Goal: Find specific page/section: Find specific page/section

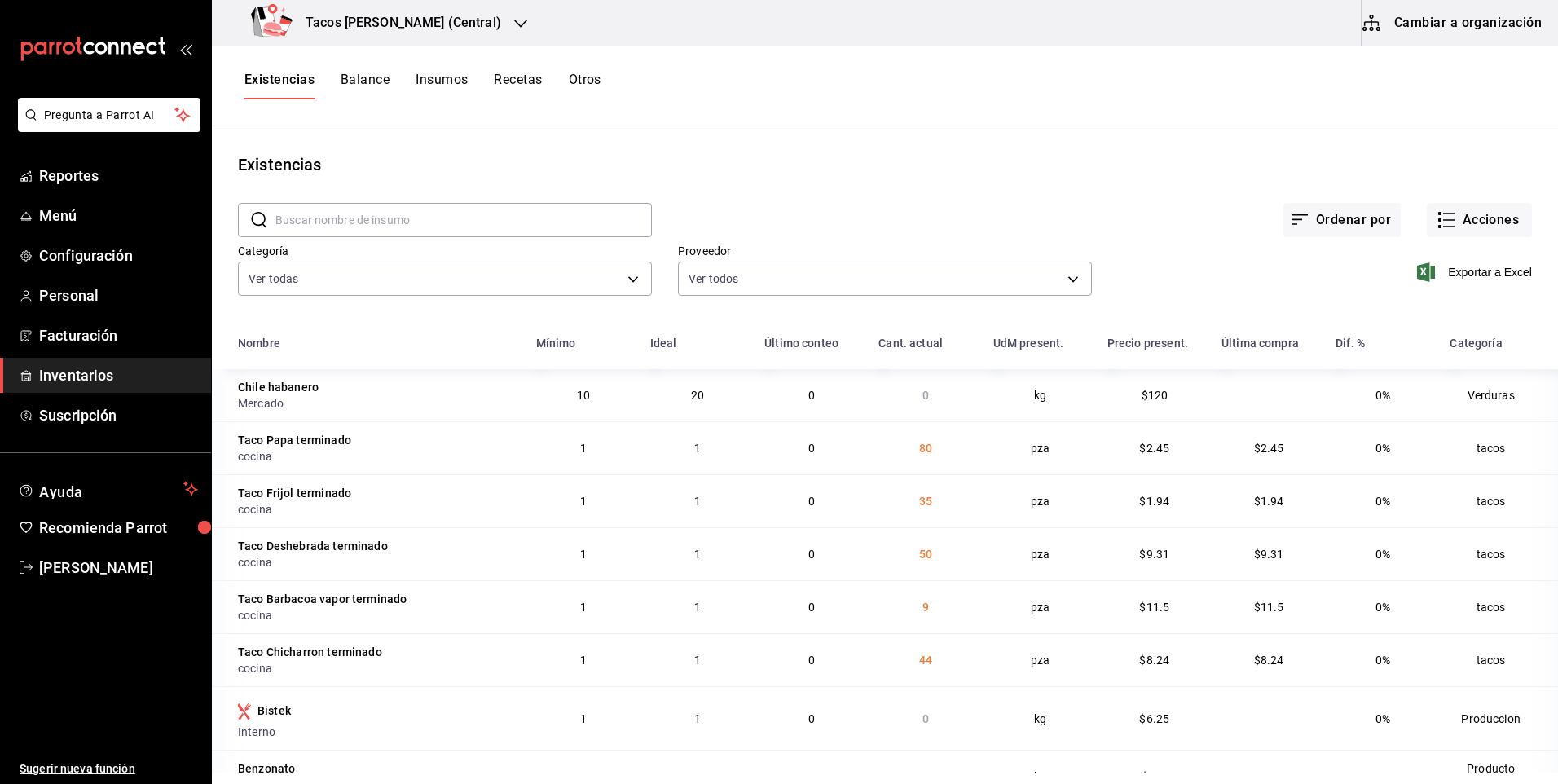
click at [408, 34] on div "Tacos [PERSON_NAME] (Central)" at bounding box center [379, 23] width 309 height 46
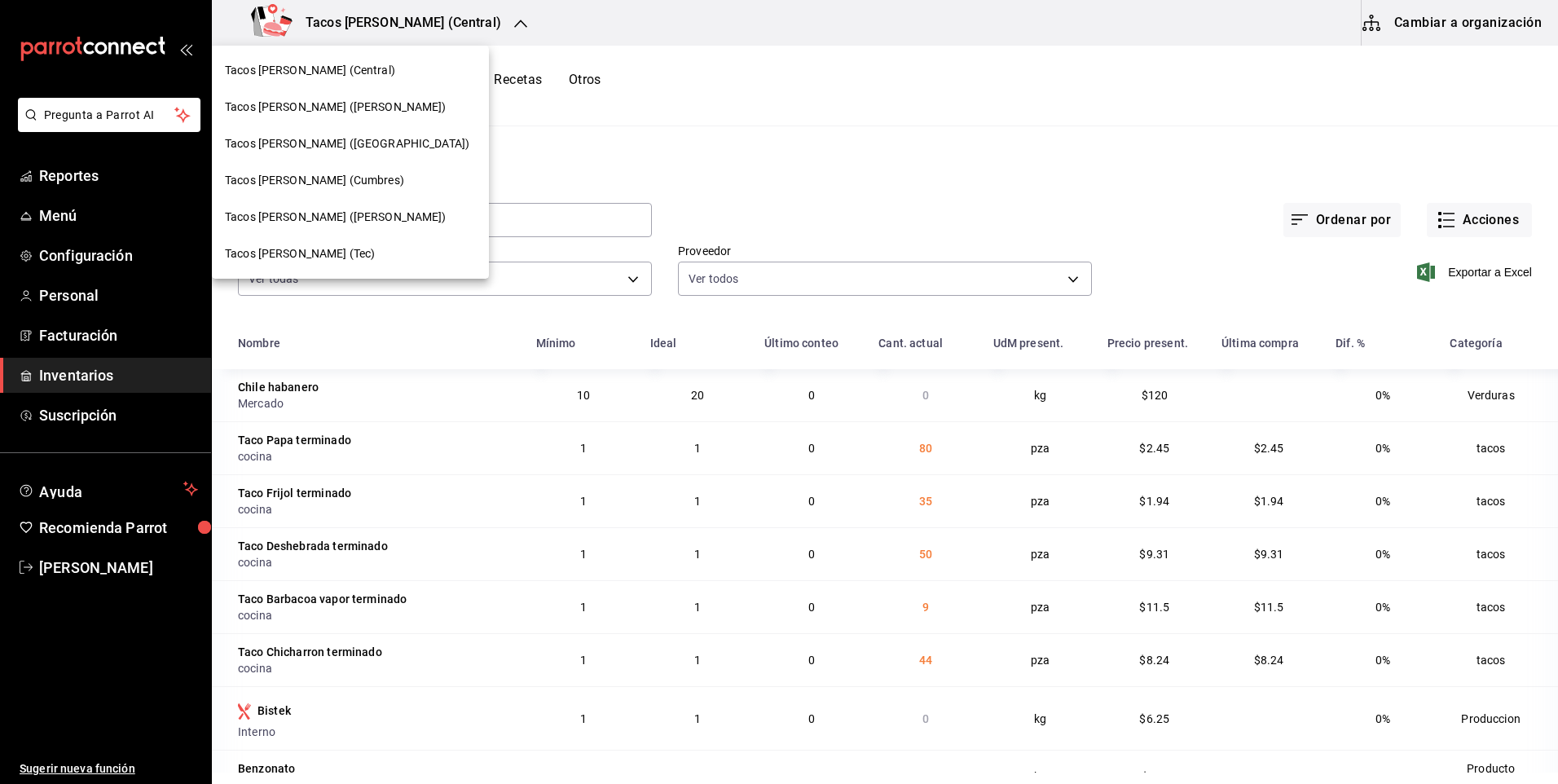
click at [382, 77] on div "Tacos [PERSON_NAME] (Central)" at bounding box center [350, 71] width 251 height 17
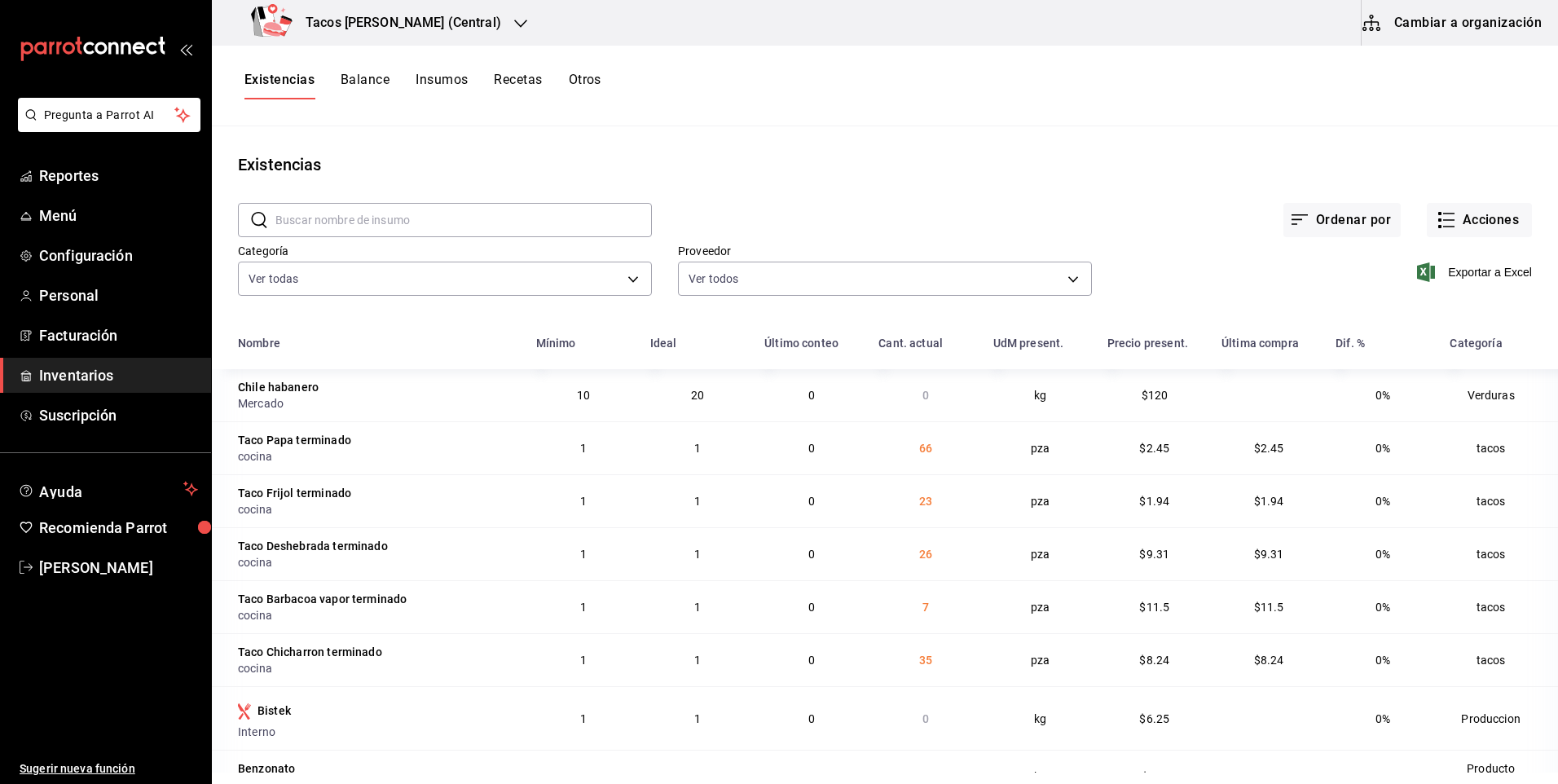
click at [418, 17] on h3 "Tacos [PERSON_NAME] (Central)" at bounding box center [397, 23] width 208 height 19
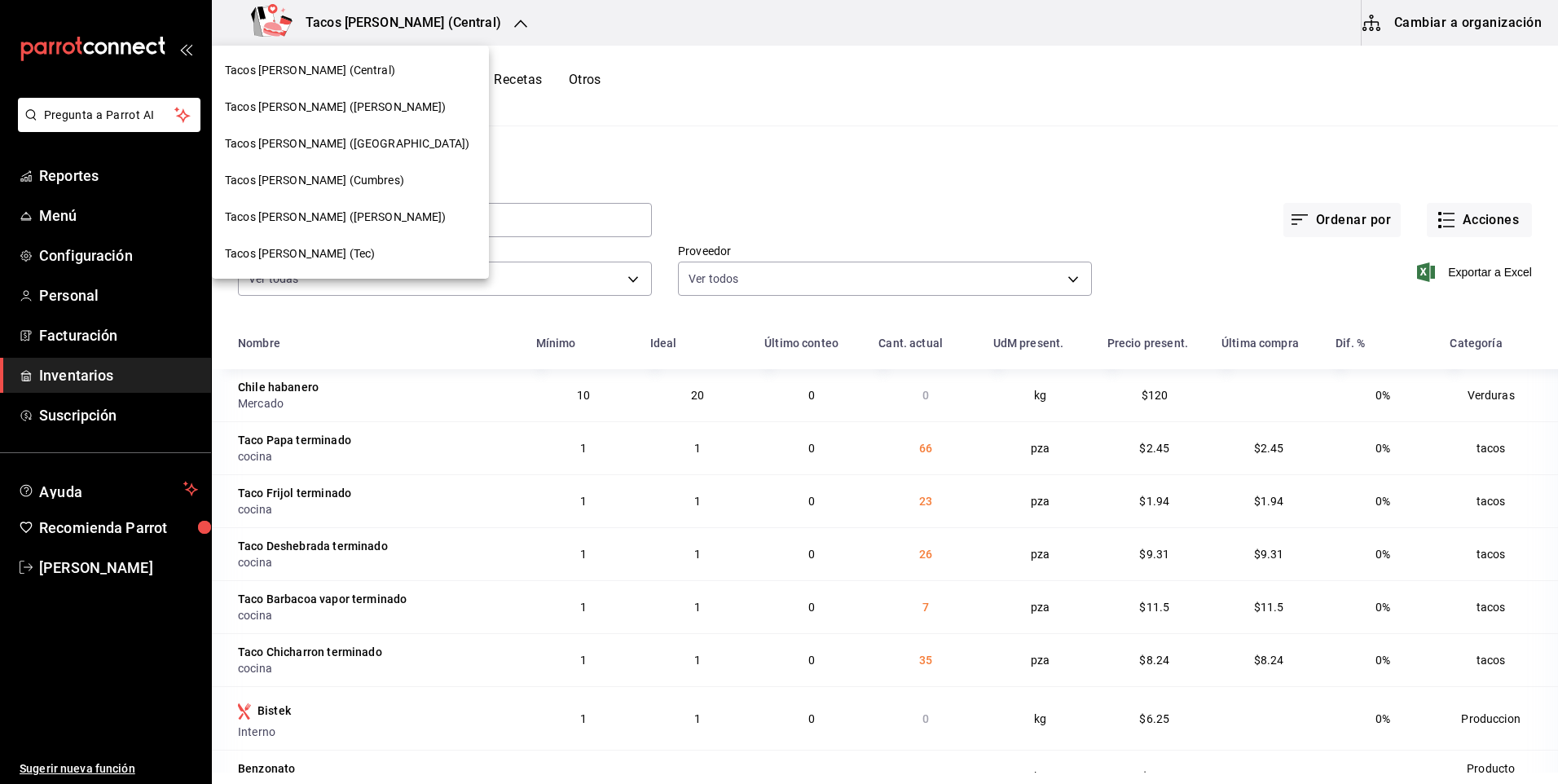
click at [377, 83] on div "Tacos [PERSON_NAME] (Central)" at bounding box center [351, 71] width 277 height 36
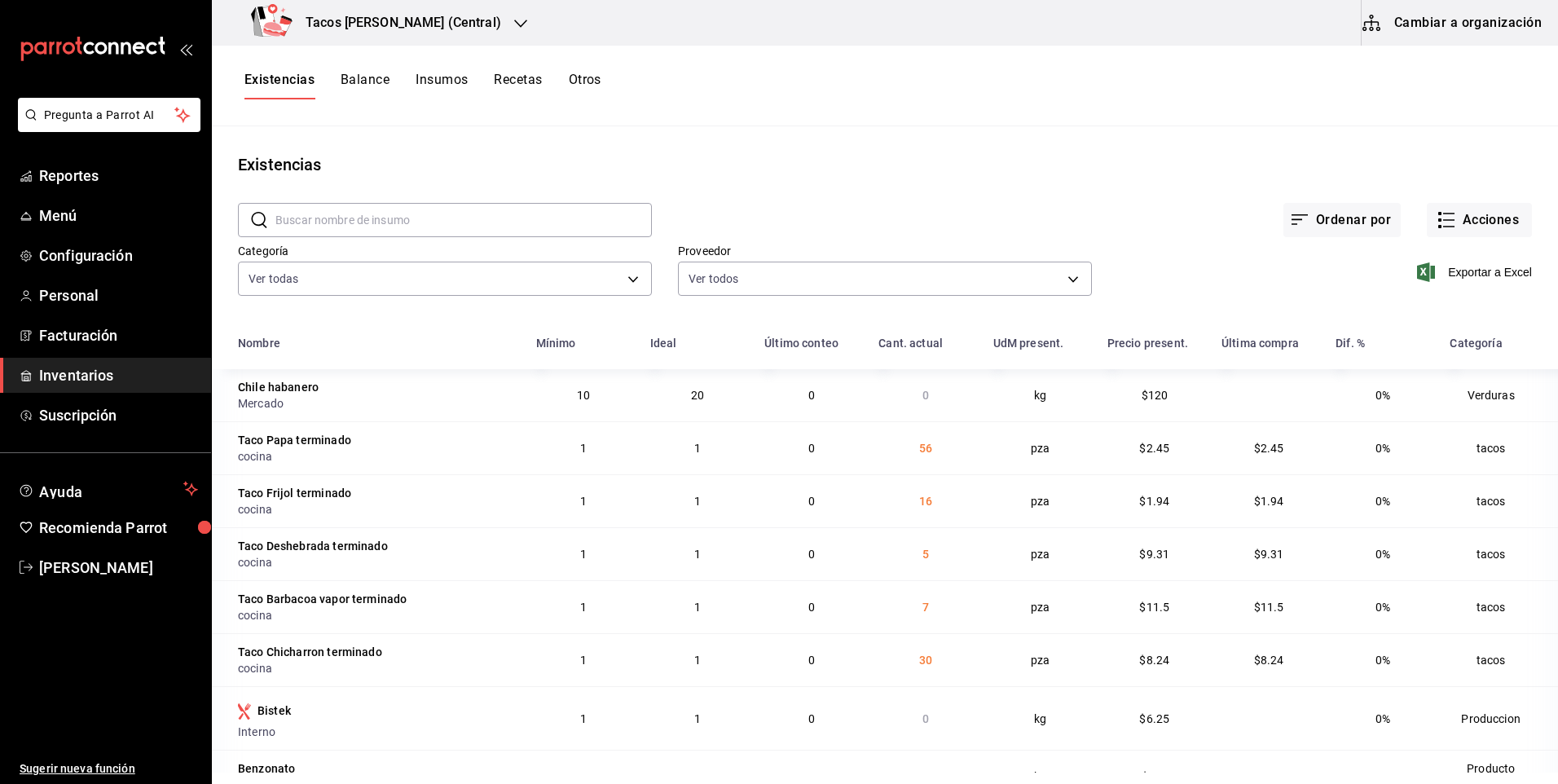
click at [566, 421] on td "10" at bounding box center [582, 395] width 114 height 53
click at [435, 32] on div "Tacos [PERSON_NAME] (Central)" at bounding box center [379, 23] width 309 height 46
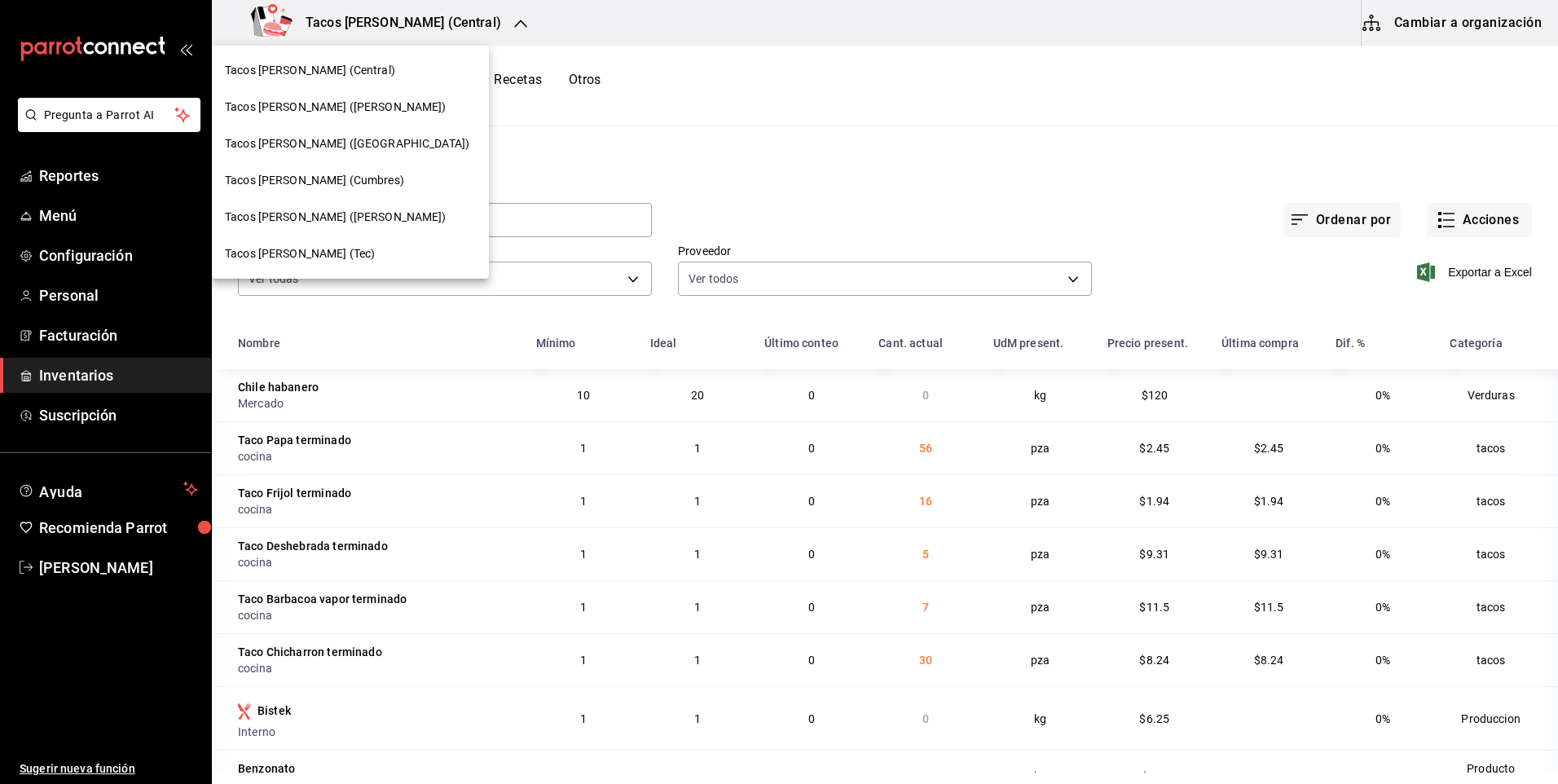
click at [379, 104] on div "Tacos [PERSON_NAME] ([PERSON_NAME])" at bounding box center [350, 107] width 251 height 17
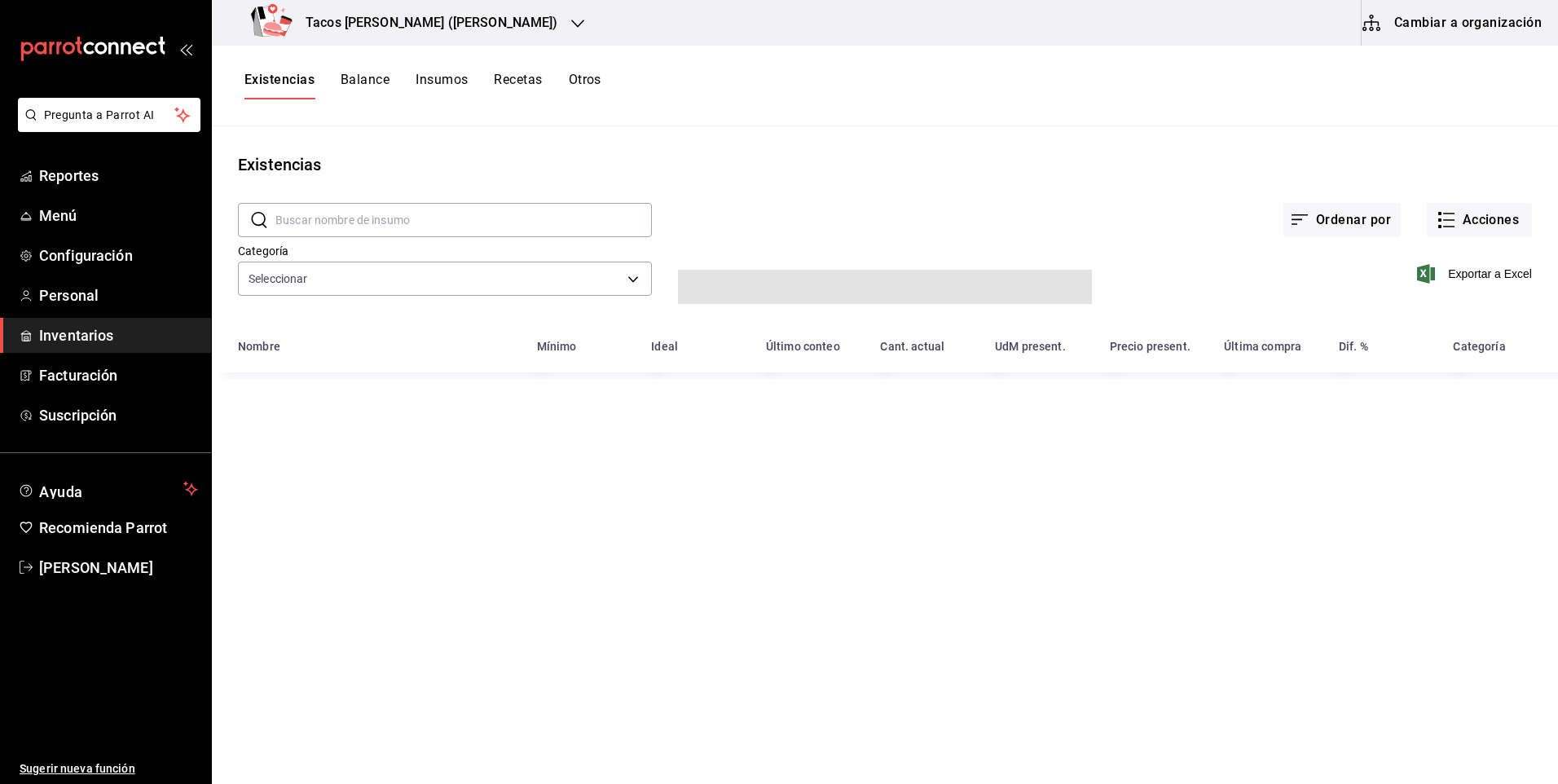
type input "64336f84-08d8-4239-bfaa-5486086aae1c,073d835d-a08f-4687-8e3c-e3e3aae56298,b4453…"
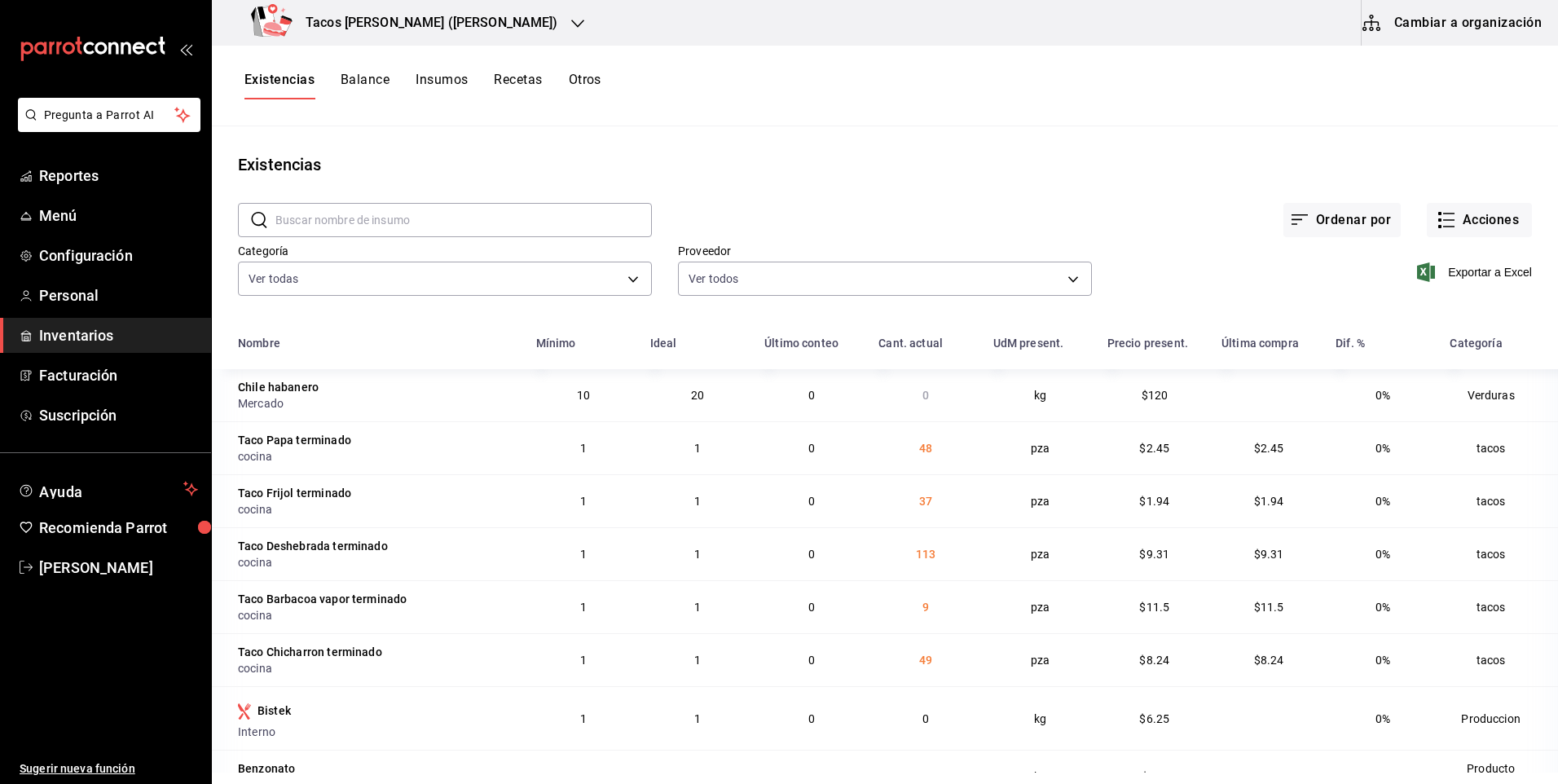
click at [444, 8] on div "Tacos [PERSON_NAME] ([PERSON_NAME])" at bounding box center [407, 23] width 366 height 46
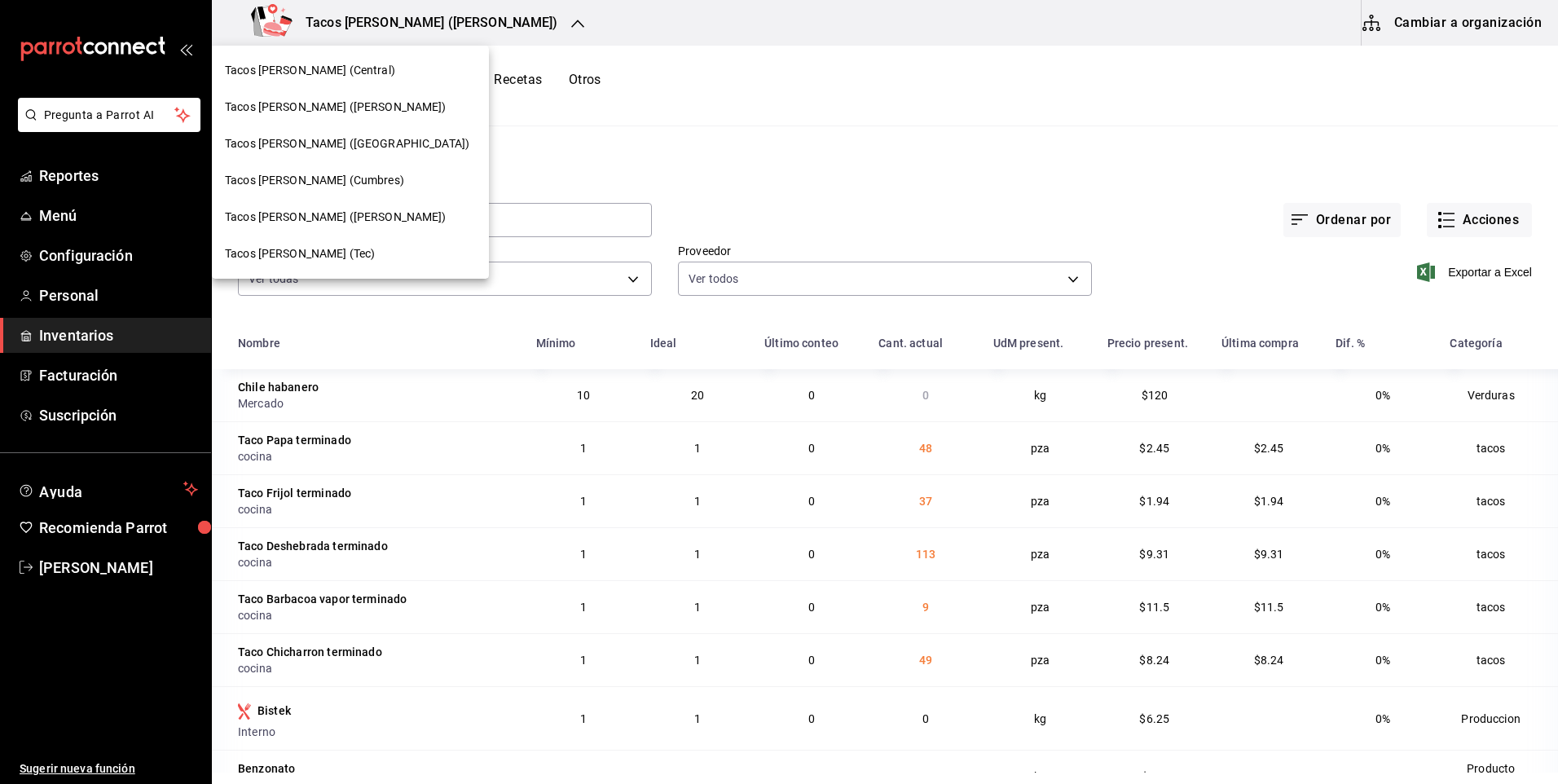
click at [321, 250] on span "Tacos [PERSON_NAME] (Tec)" at bounding box center [299, 253] width 150 height 17
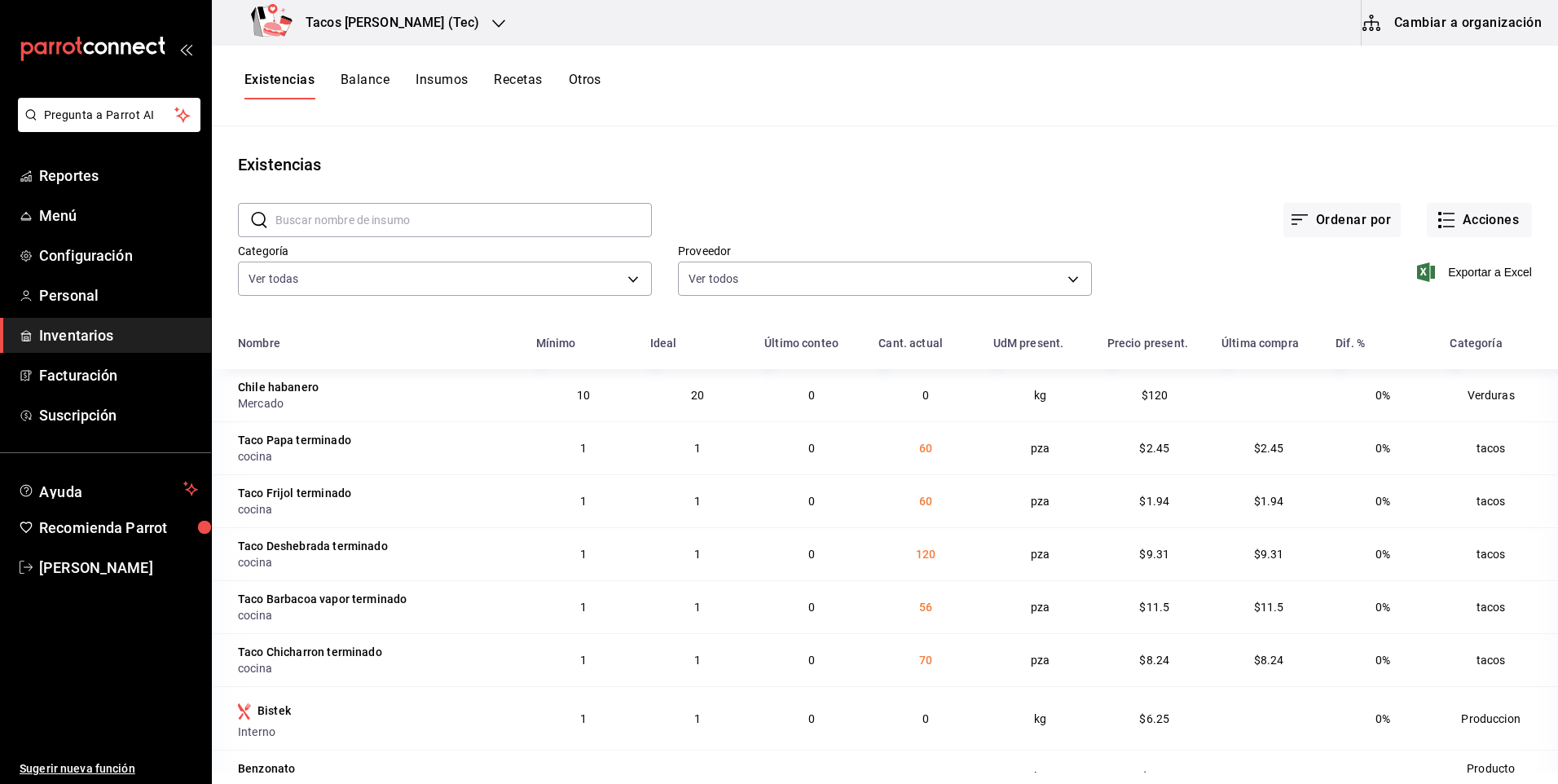
click at [422, 26] on h3 "Tacos [PERSON_NAME] (Tec)" at bounding box center [385, 23] width 187 height 19
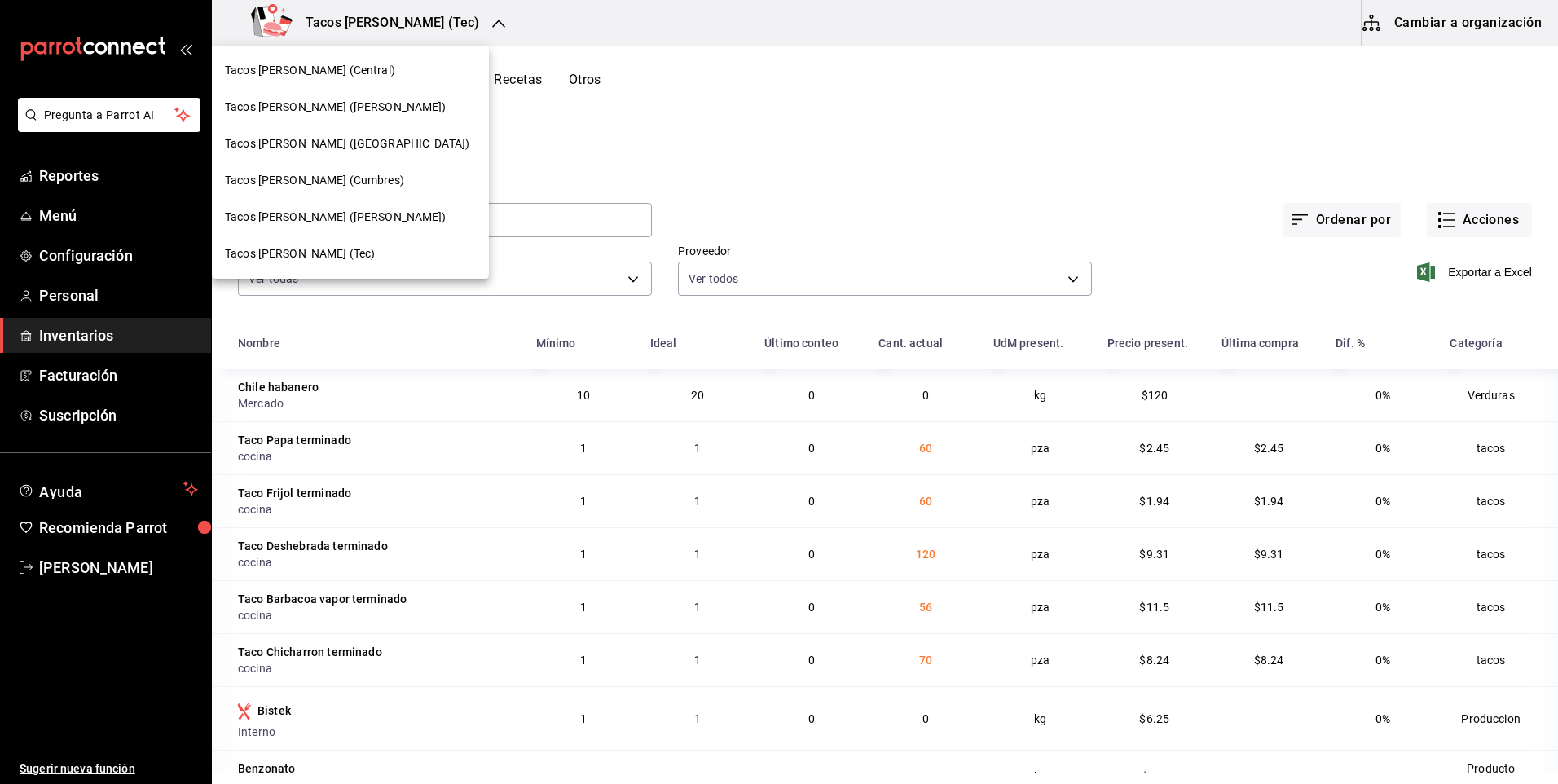
click at [358, 184] on span "Tacos [PERSON_NAME] (Cumbres)" at bounding box center [314, 181] width 179 height 17
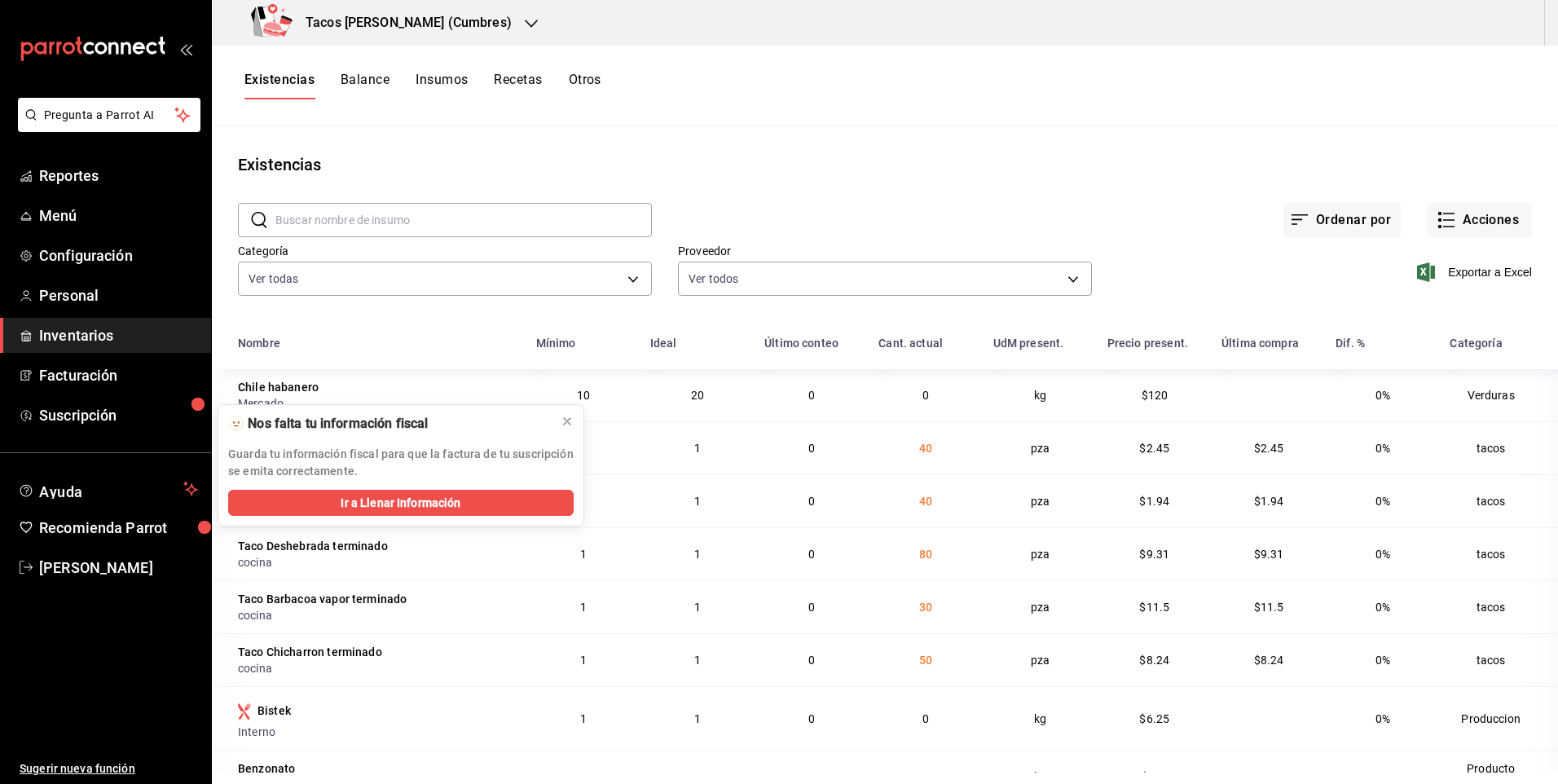
click at [496, 32] on div "Tacos [PERSON_NAME] (Cumbres)" at bounding box center [384, 23] width 319 height 46
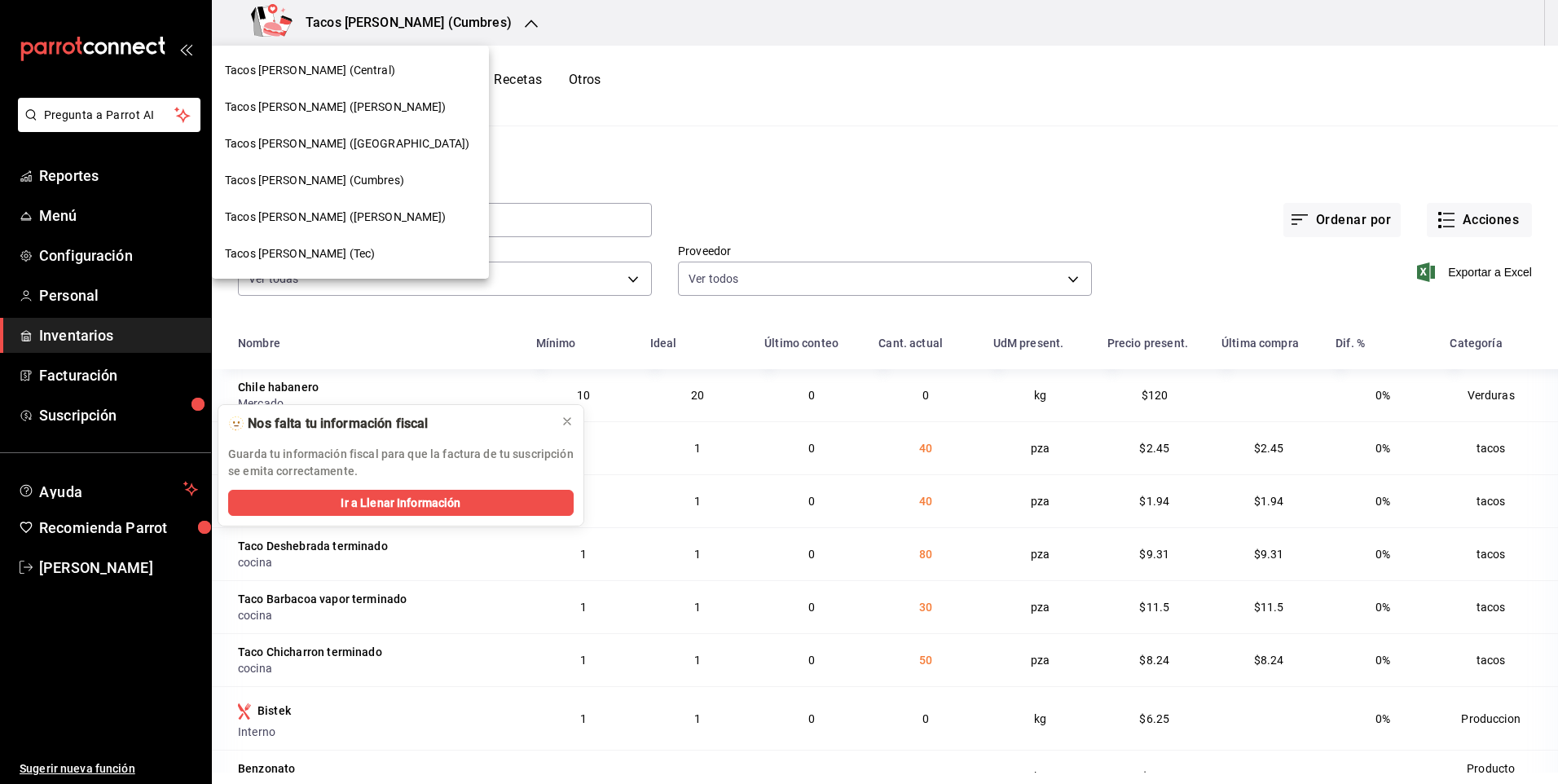
click at [361, 119] on div "Tacos [PERSON_NAME] ([PERSON_NAME])" at bounding box center [351, 107] width 277 height 36
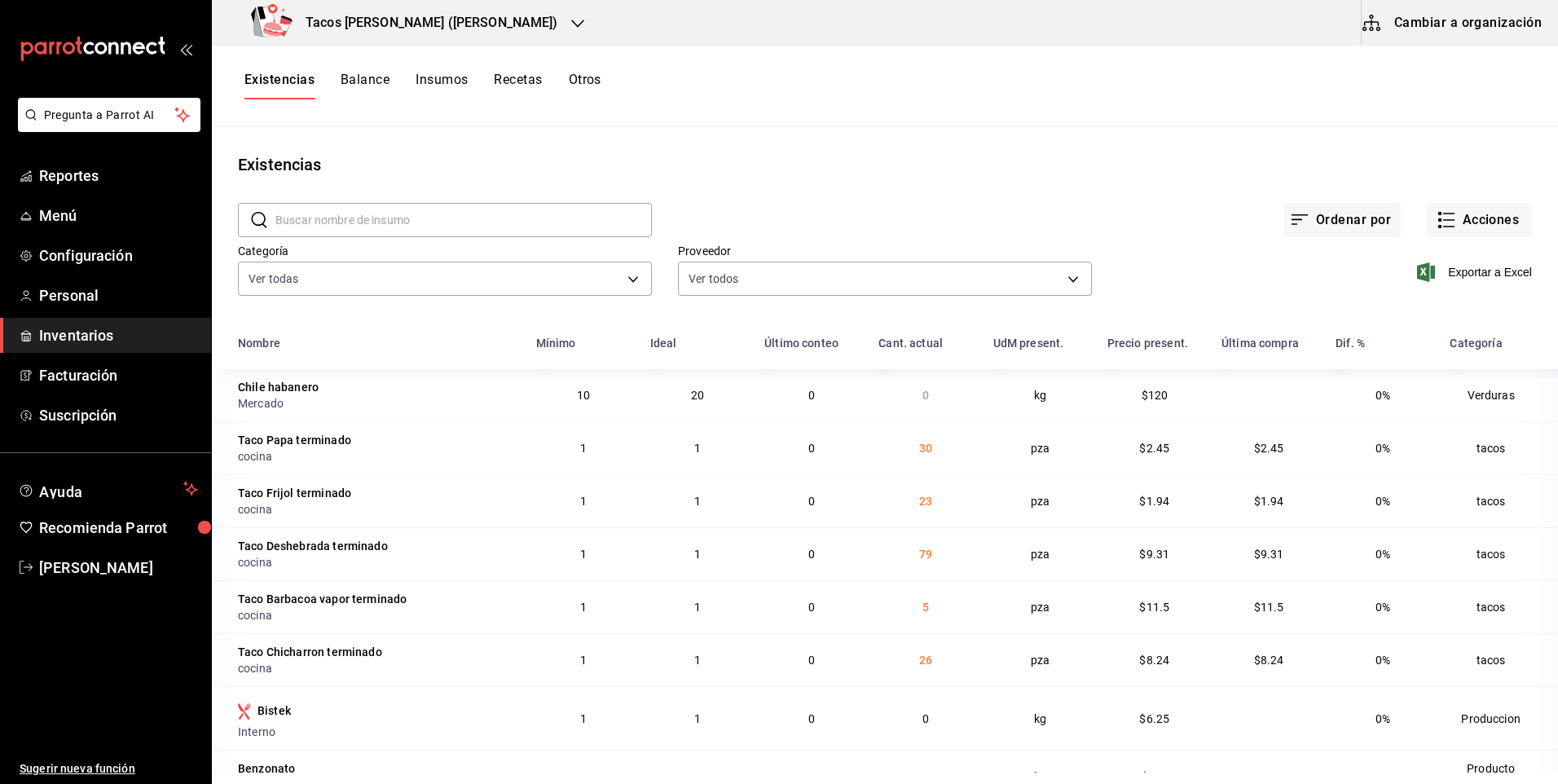
click at [416, 19] on h3 "Tacos [PERSON_NAME] ([PERSON_NAME])" at bounding box center [426, 23] width 266 height 19
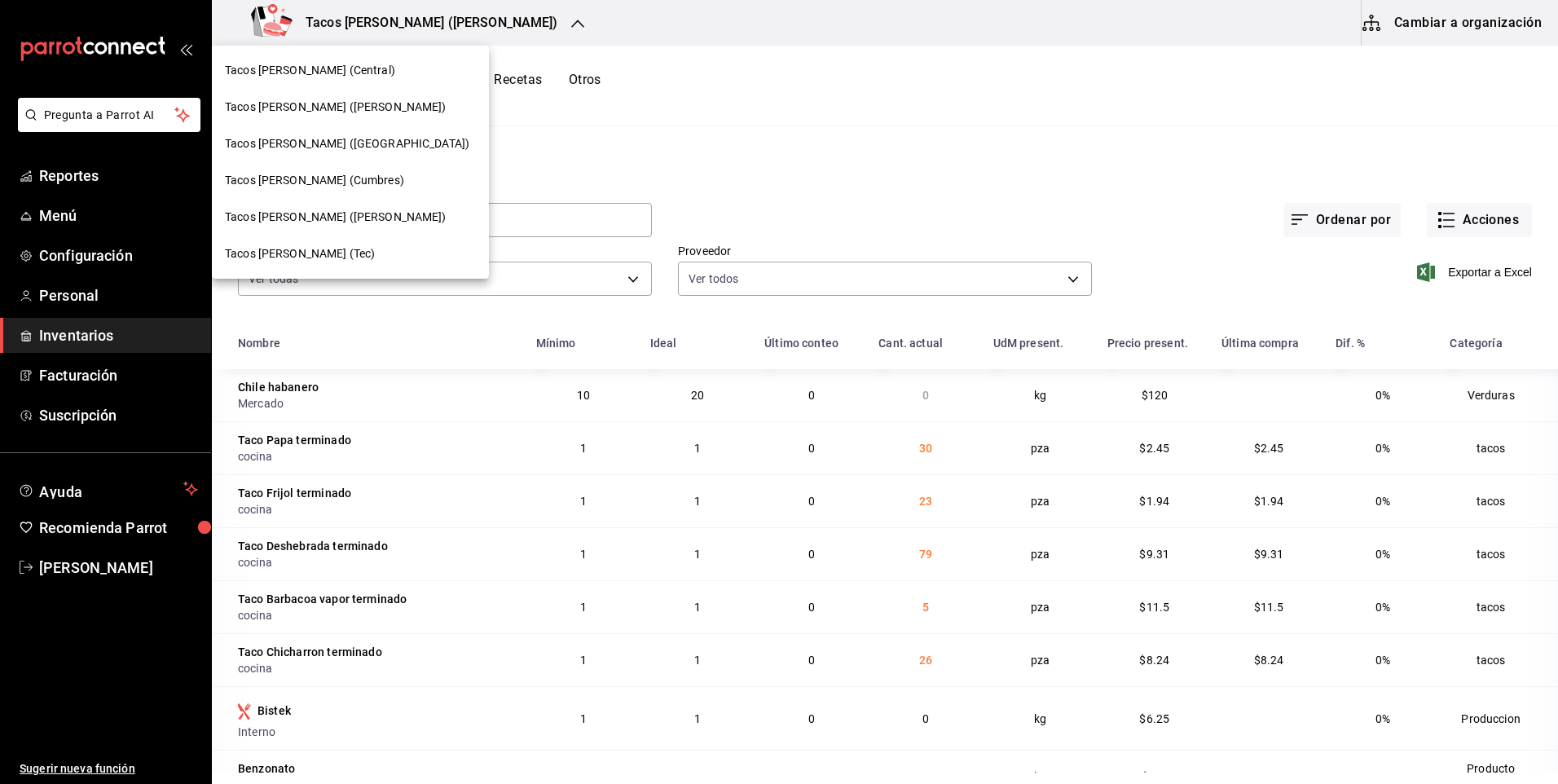
click at [358, 63] on span "Tacos Don Pedro (Central)" at bounding box center [310, 71] width 170 height 17
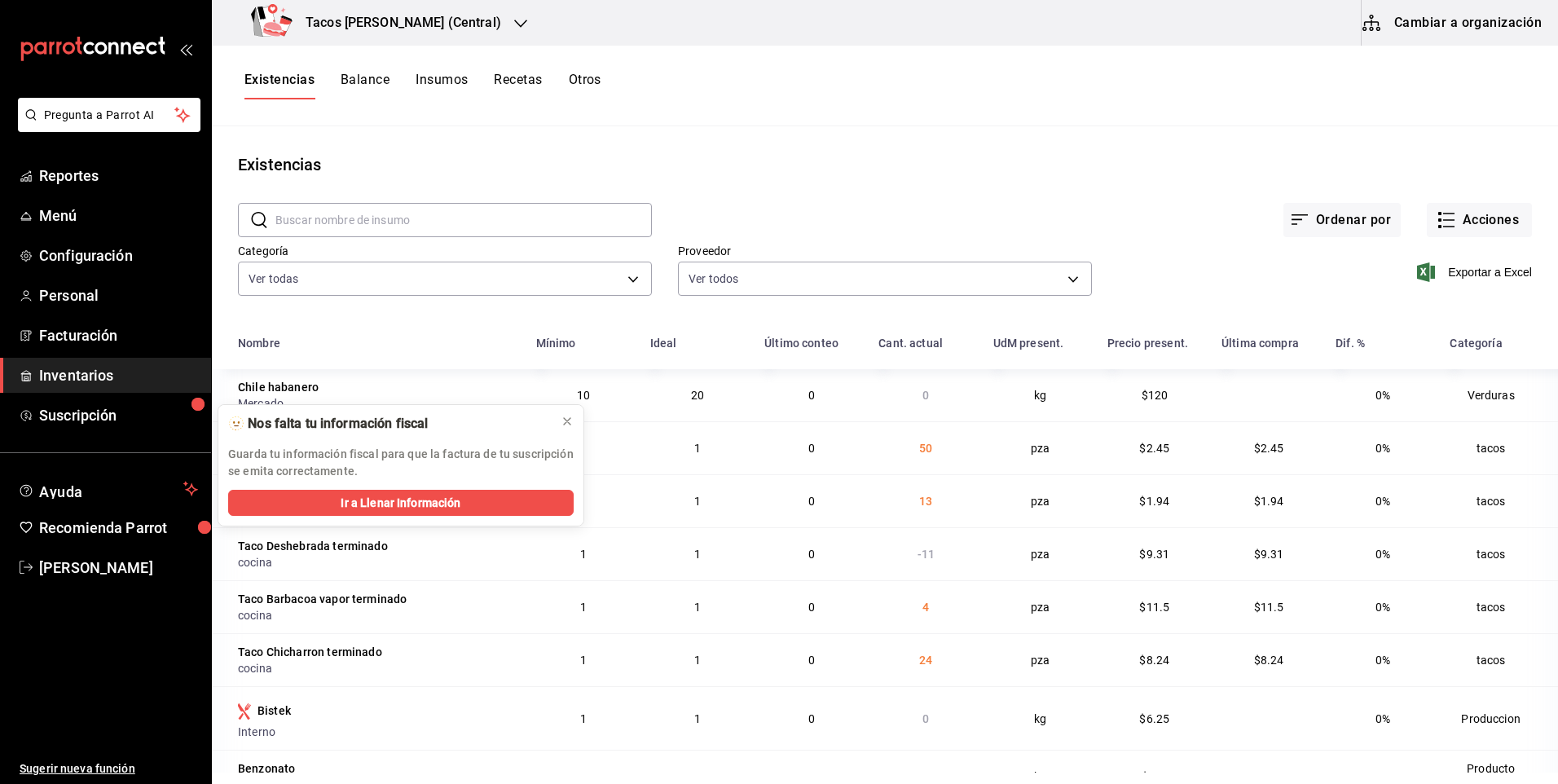
click at [397, 23] on h3 "Tacos [PERSON_NAME] (Central)" at bounding box center [397, 23] width 208 height 19
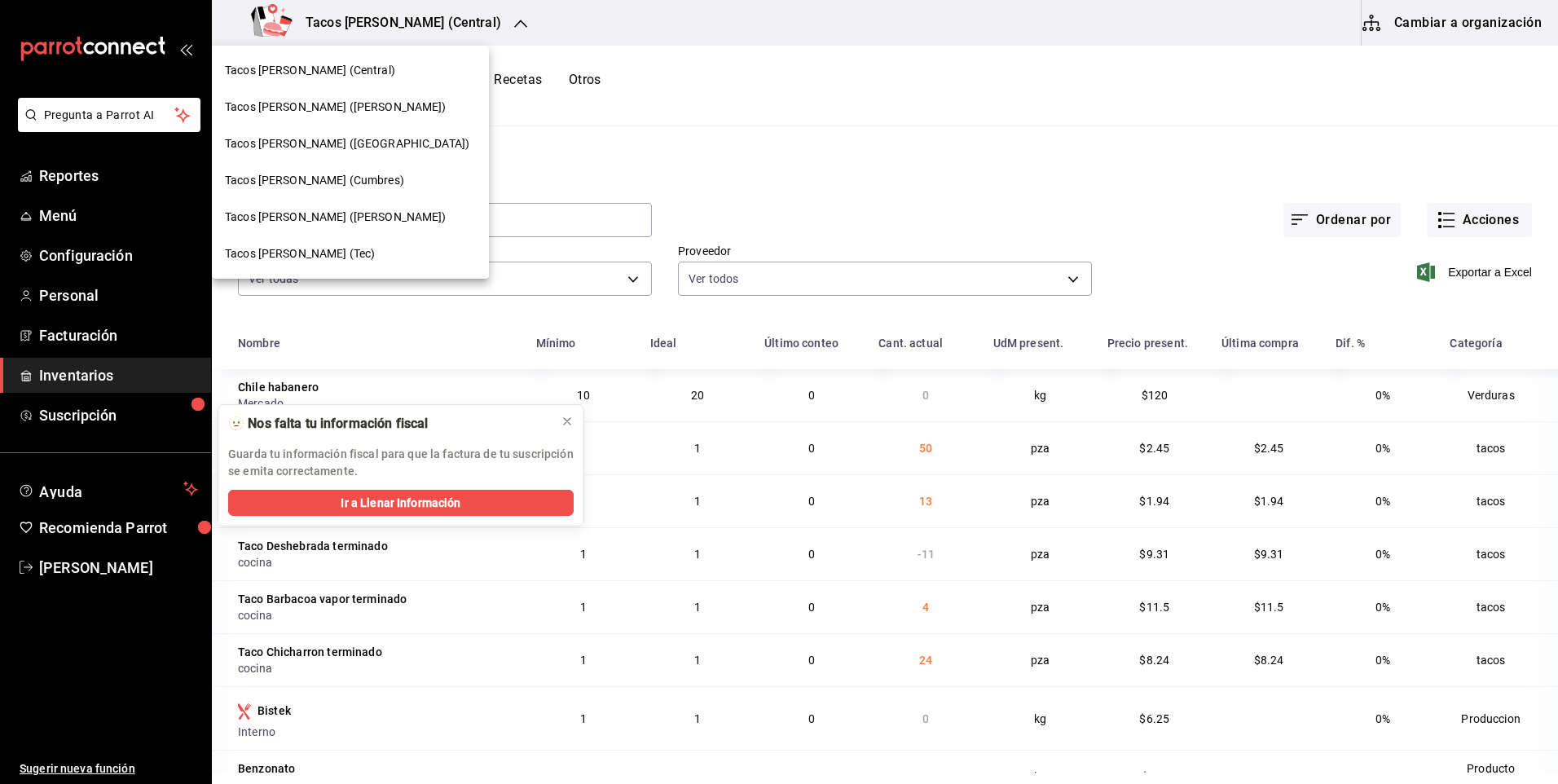
click at [356, 152] on div "Tacos [PERSON_NAME] ([GEOGRAPHIC_DATA])" at bounding box center [351, 143] width 277 height 36
